Goal: Task Accomplishment & Management: Use online tool/utility

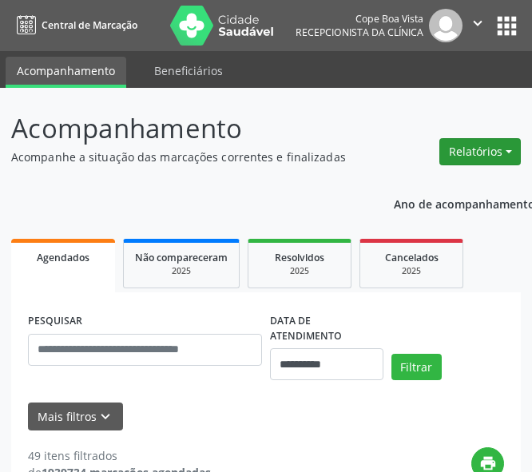
click at [476, 153] on button "Relatórios" at bounding box center [479, 151] width 81 height 27
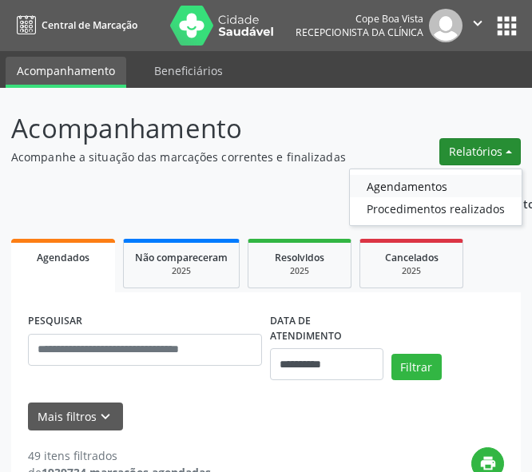
click at [450, 188] on link "Agendamentos" at bounding box center [436, 186] width 172 height 22
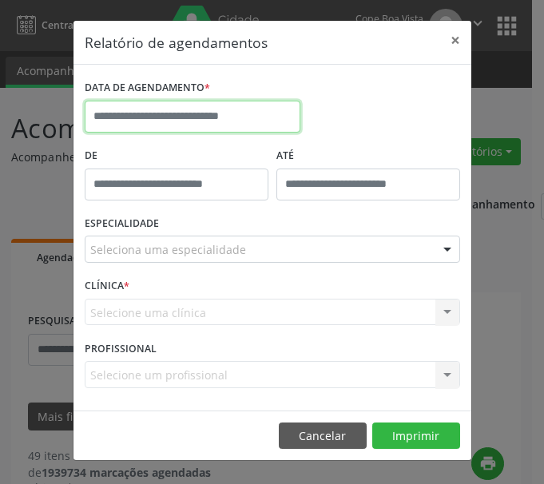
click at [220, 114] on input "text" at bounding box center [193, 117] width 216 height 32
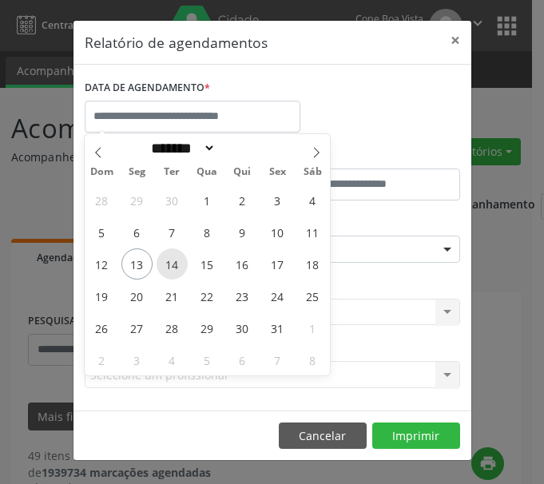
click at [172, 257] on span "14" at bounding box center [172, 263] width 31 height 31
type input "**********"
click at [172, 258] on span "14" at bounding box center [172, 263] width 31 height 31
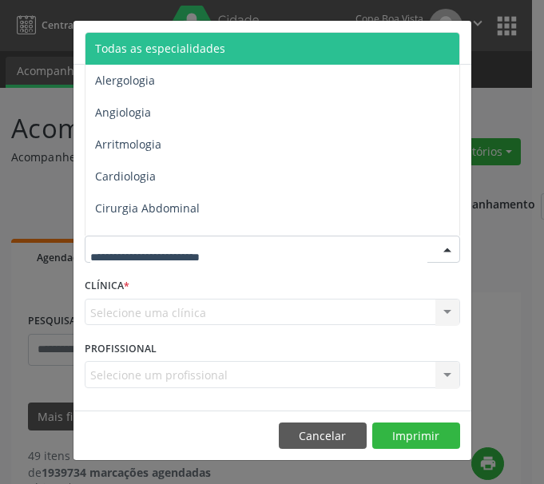
click at [143, 49] on span "Todas as especialidades" at bounding box center [160, 48] width 130 height 15
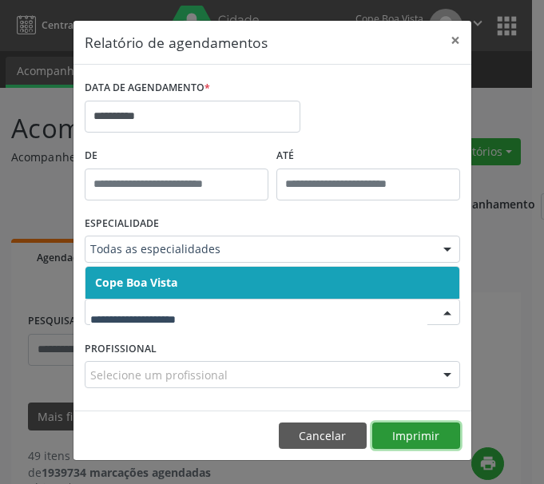
click at [411, 440] on button "Imprimir" at bounding box center [416, 435] width 88 height 27
